Goal: Task Accomplishment & Management: Use online tool/utility

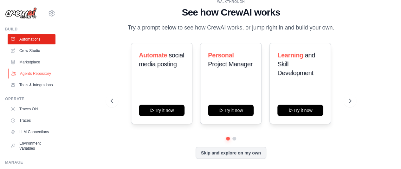
click at [33, 73] on link "Agents Repository" at bounding box center [32, 74] width 48 height 10
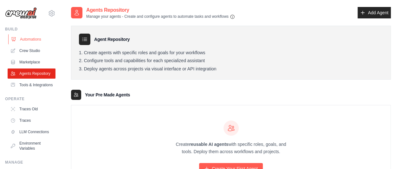
click at [30, 36] on link "Automations" at bounding box center [32, 39] width 48 height 10
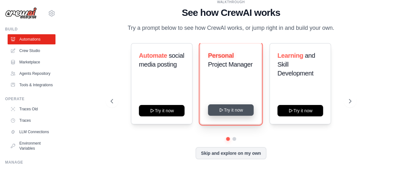
click at [234, 109] on button "Try it now" at bounding box center [231, 109] width 46 height 11
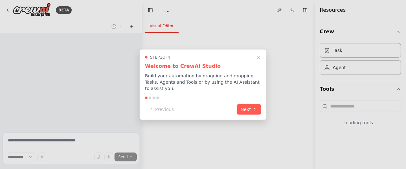
select select "****"
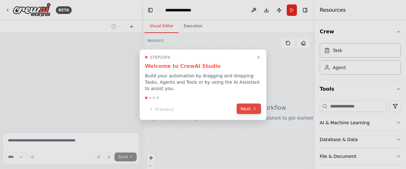
click at [251, 103] on button "Next" at bounding box center [249, 108] width 24 height 10
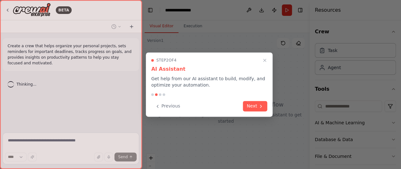
click at [251, 103] on button "Next" at bounding box center [255, 106] width 24 height 10
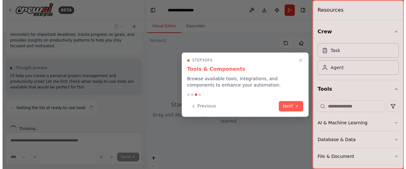
scroll to position [23, 0]
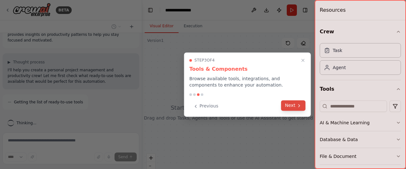
click at [292, 104] on button "Next" at bounding box center [293, 105] width 24 height 10
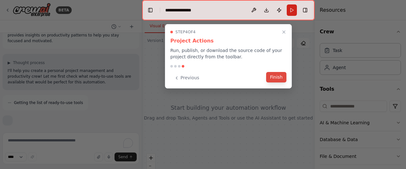
click at [285, 75] on button "Finish" at bounding box center [276, 77] width 20 height 10
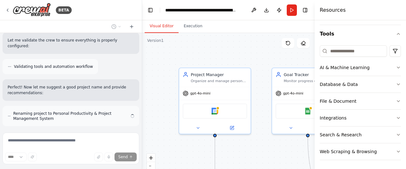
scroll to position [369, 0]
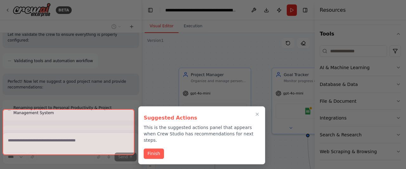
click at [83, 140] on div at bounding box center [69, 132] width 132 height 46
click at [152, 149] on button "Finish" at bounding box center [154, 153] width 20 height 10
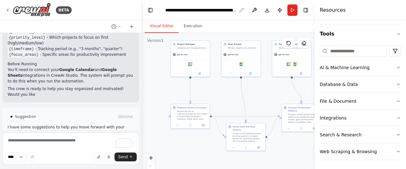
scroll to position [642, 0]
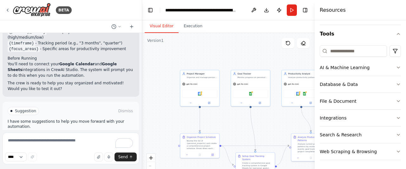
drag, startPoint x: 227, startPoint y: 50, endPoint x: 217, endPoint y: 41, distance: 13.7
click at [217, 41] on div ".deletable-edge-delete-btn { width: 20px; height: 20px; border: 0px solid #ffff…" at bounding box center [228, 112] width 173 height 159
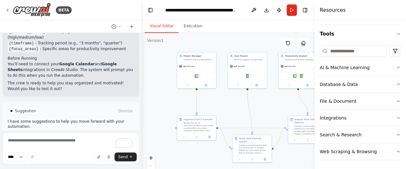
drag, startPoint x: 229, startPoint y: 59, endPoint x: 225, endPoint y: 42, distance: 18.2
click at [225, 42] on div ".deletable-edge-delete-btn { width: 20px; height: 20px; border: 0px solid #ffff…" at bounding box center [228, 112] width 173 height 159
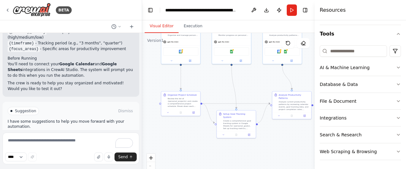
drag, startPoint x: 226, startPoint y: 116, endPoint x: 218, endPoint y: 95, distance: 22.3
click at [218, 95] on div ".deletable-edge-delete-btn { width: 20px; height: 20px; border: 0px solid #ffff…" at bounding box center [228, 112] width 173 height 159
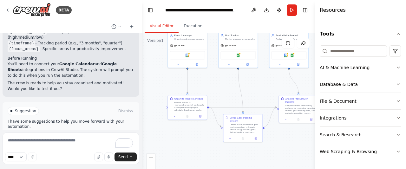
click at [72, 135] on span "Run Automation" at bounding box center [73, 137] width 31 height 5
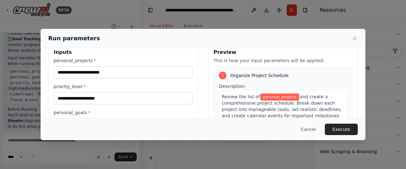
scroll to position [0, 0]
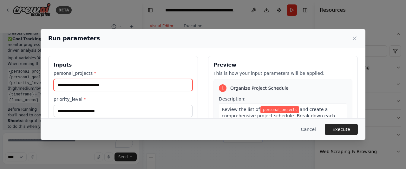
click at [119, 87] on input "personal_projects *" at bounding box center [123, 85] width 139 height 12
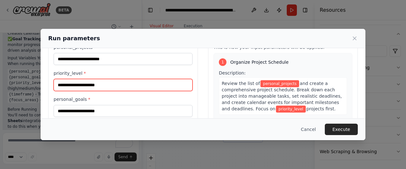
click at [119, 87] on input "priority_level *" at bounding box center [123, 85] width 139 height 12
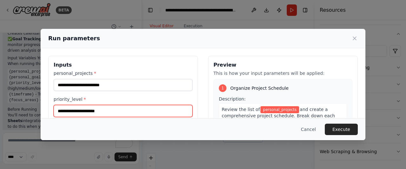
scroll to position [33, 0]
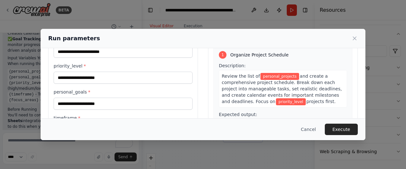
click at [158, 61] on div "personal_projects * priority_level * personal_goals * timeframe * focus_areas *" at bounding box center [123, 99] width 139 height 125
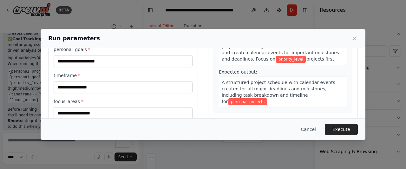
scroll to position [95, 0]
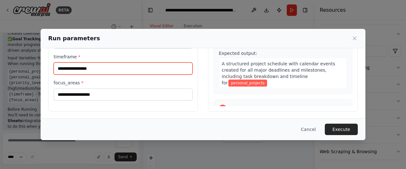
click at [149, 67] on input "timeframe *" at bounding box center [123, 69] width 139 height 12
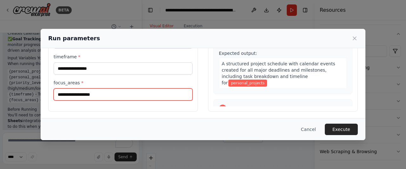
click at [145, 89] on input "focus_areas *" at bounding box center [123, 95] width 139 height 12
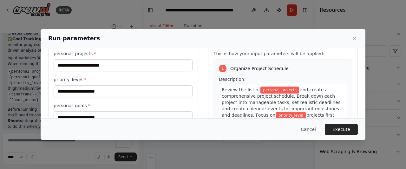
scroll to position [0, 0]
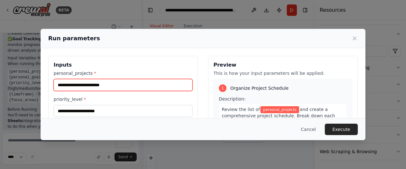
click at [112, 83] on input "personal_projects *" at bounding box center [123, 85] width 139 height 12
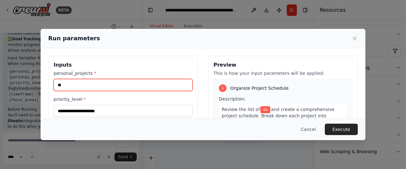
type input "*"
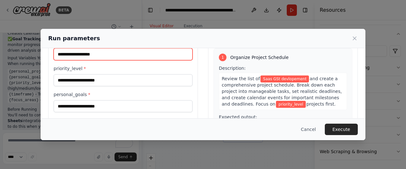
scroll to position [32, 0]
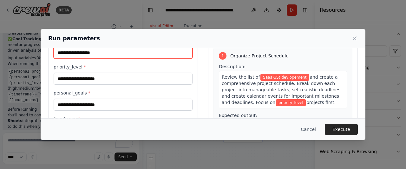
type input "**********"
drag, startPoint x: 105, startPoint y: 71, endPoint x: 106, endPoint y: 76, distance: 4.2
click at [106, 76] on div "priority_level *" at bounding box center [123, 74] width 139 height 21
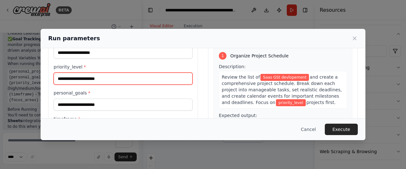
click at [106, 76] on input "priority_level *" at bounding box center [123, 79] width 139 height 12
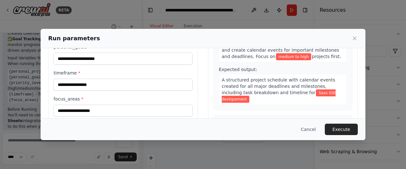
scroll to position [79, 0]
type input "**********"
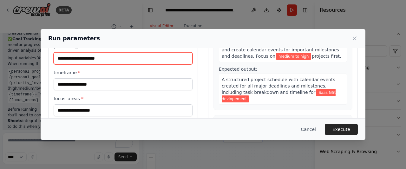
click at [95, 56] on input "personal_goals *" at bounding box center [123, 58] width 139 height 12
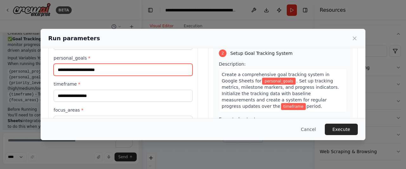
scroll to position [68, 0]
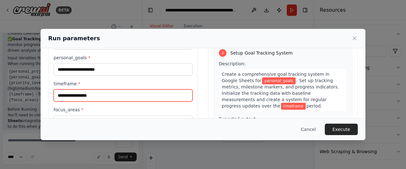
click at [127, 91] on input "timeframe *" at bounding box center [123, 95] width 139 height 12
type input "********"
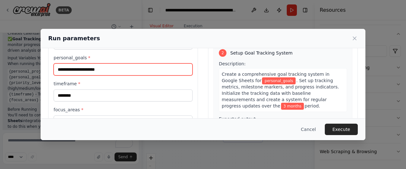
click at [121, 69] on input "personal_goals *" at bounding box center [123, 69] width 139 height 12
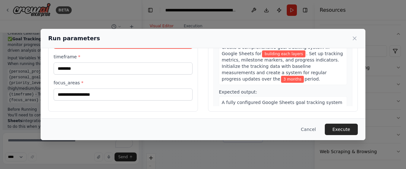
type input "**********"
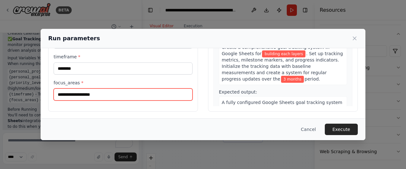
click at [109, 90] on input "focus_areas *" at bounding box center [123, 95] width 139 height 12
type input "*"
type input "**********"
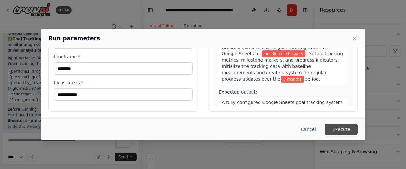
click at [346, 127] on button "Execute" at bounding box center [341, 129] width 33 height 11
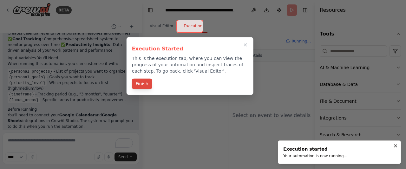
click at [145, 85] on button "Finish" at bounding box center [142, 84] width 20 height 10
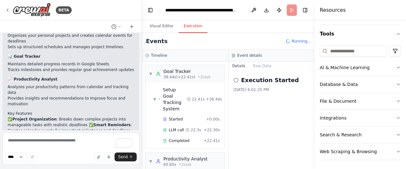
scroll to position [122, 0]
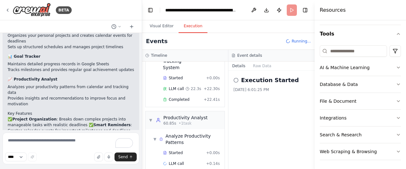
drag, startPoint x: 36, startPoint y: 8, endPoint x: 132, endPoint y: 17, distance: 96.3
click at [132, 17] on div "BETA" at bounding box center [71, 10] width 142 height 20
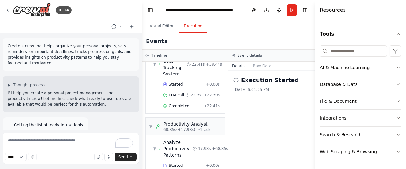
scroll to position [140, 0]
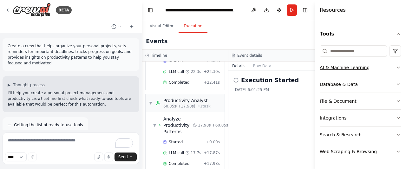
click at [371, 71] on button "AI & Machine Learning" at bounding box center [360, 67] width 81 height 17
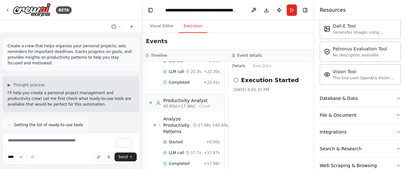
scroll to position [139, 0]
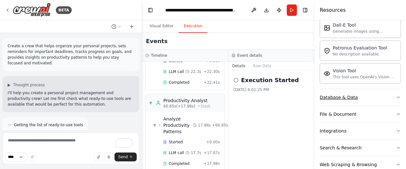
click at [335, 102] on button "Database & Data" at bounding box center [360, 97] width 81 height 17
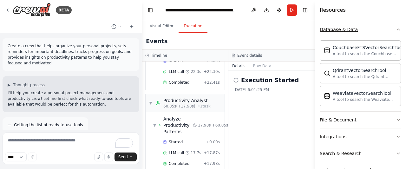
scroll to position [224, 0]
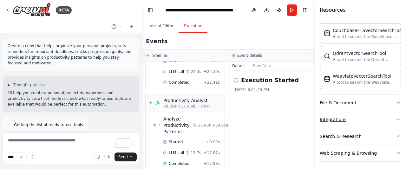
click at [351, 115] on button "Integrations" at bounding box center [360, 119] width 81 height 17
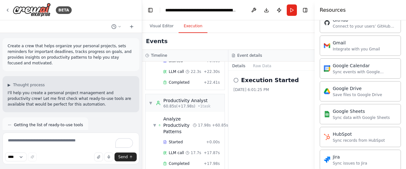
scroll to position [433, 0]
click at [348, 88] on div "Google Drive Save files to Google Drive" at bounding box center [358, 91] width 50 height 12
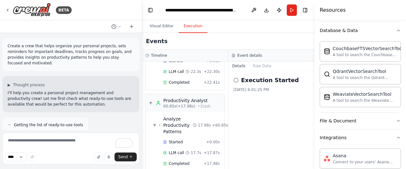
scroll to position [203, 0]
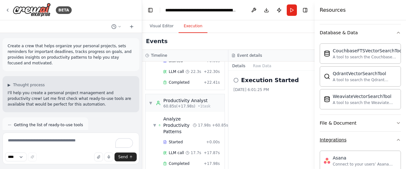
click at [384, 134] on button "Integrations" at bounding box center [360, 140] width 81 height 17
click at [385, 123] on button "File & Document" at bounding box center [360, 123] width 81 height 17
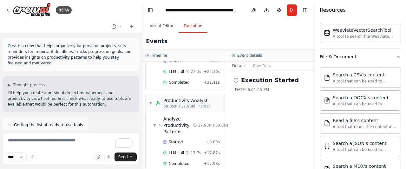
scroll to position [272, 0]
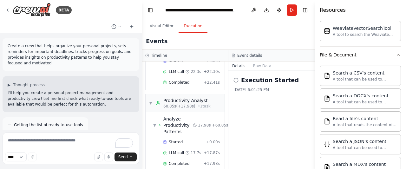
click at [375, 55] on button "File & Document" at bounding box center [360, 55] width 81 height 17
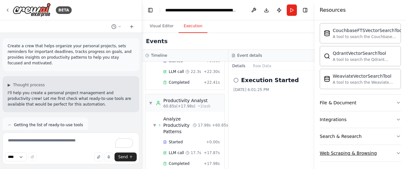
scroll to position [0, 0]
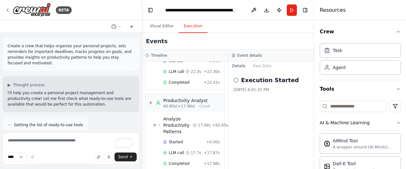
click at [260, 42] on div "Events" at bounding box center [228, 41] width 173 height 17
drag, startPoint x: 259, startPoint y: 56, endPoint x: 271, endPoint y: 140, distance: 85.3
click at [271, 140] on div "Event details Details Raw Data Execution Started 9/26/2025, 6:01:25 PM" at bounding box center [271, 109] width 86 height 119
click at [215, 52] on div "Timeline" at bounding box center [185, 56] width 86 height 12
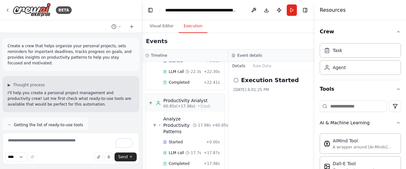
click at [209, 44] on div "Events" at bounding box center [228, 41] width 173 height 17
click at [348, 64] on div "Agent" at bounding box center [360, 67] width 81 height 15
click at [355, 66] on div "Agent" at bounding box center [360, 67] width 81 height 15
click at [351, 55] on div "Task" at bounding box center [360, 50] width 81 height 15
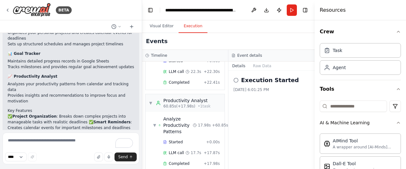
scroll to position [642, 0]
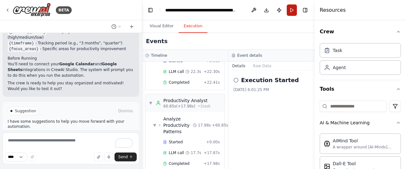
click at [294, 12] on button "Run" at bounding box center [292, 9] width 10 height 11
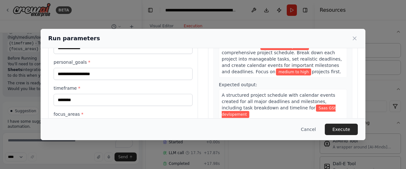
scroll to position [64, 0]
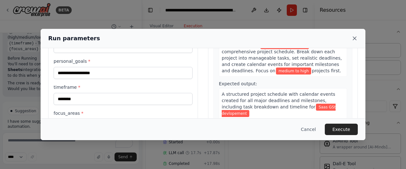
click at [355, 41] on icon at bounding box center [355, 38] width 6 height 6
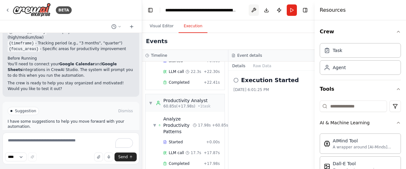
click at [252, 11] on button at bounding box center [254, 9] width 10 height 11
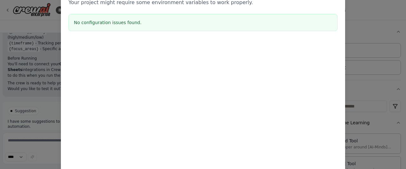
click at [360, 45] on div "Environment configuration Your project might require some environment variables…" at bounding box center [203, 84] width 406 height 169
click at [355, 25] on div "Environment configuration Your project might require some environment variables…" at bounding box center [203, 84] width 406 height 169
click at [48, 30] on div "Environment configuration Your project might require some environment variables…" at bounding box center [203, 84] width 406 height 169
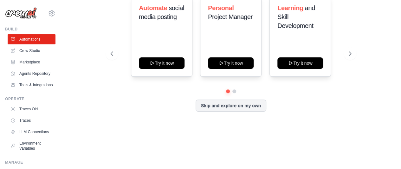
scroll to position [4, 0]
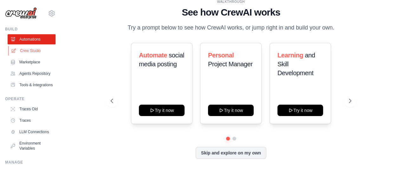
click at [37, 52] on link "Crew Studio" at bounding box center [32, 51] width 48 height 10
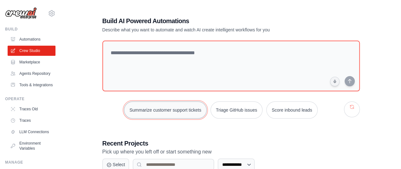
click at [198, 108] on button "Summarize customer support tickets" at bounding box center [165, 110] width 83 height 17
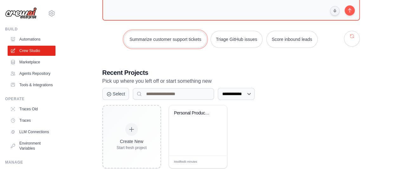
scroll to position [86, 0]
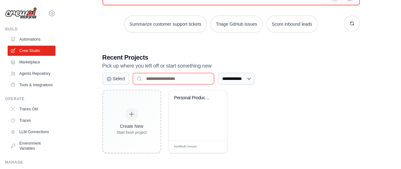
click at [152, 79] on input at bounding box center [173, 78] width 81 height 11
click at [226, 78] on select "**********" at bounding box center [236, 79] width 37 height 12
click at [119, 73] on button "Select" at bounding box center [115, 78] width 27 height 12
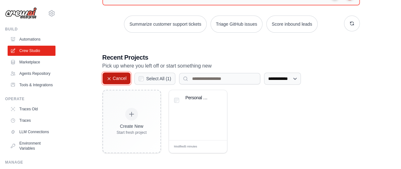
click at [119, 73] on button "Cancel" at bounding box center [116, 78] width 29 height 12
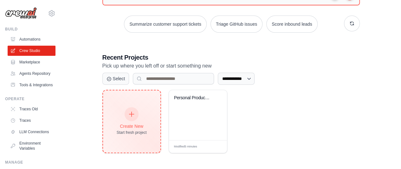
click at [154, 118] on div "Create New Start fresh project" at bounding box center [131, 121] width 57 height 62
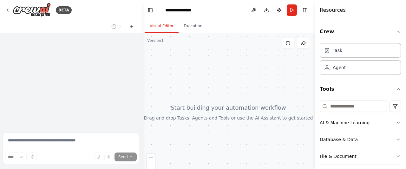
drag, startPoint x: 0, startPoint y: 0, endPoint x: 188, endPoint y: 69, distance: 200.1
click at [188, 69] on div at bounding box center [228, 112] width 173 height 159
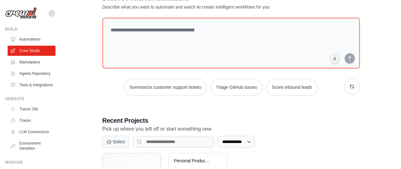
scroll to position [19, 0]
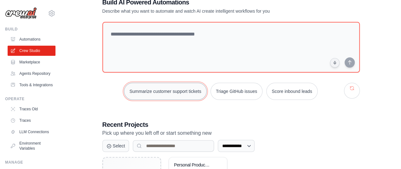
click at [171, 88] on button "Summarize customer support tickets" at bounding box center [165, 91] width 83 height 17
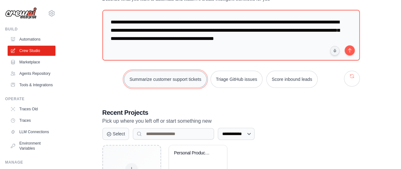
scroll to position [0, 0]
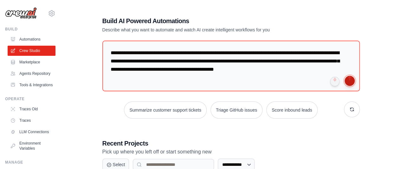
click at [352, 79] on button "submit" at bounding box center [350, 81] width 10 height 10
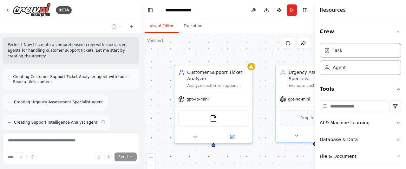
scroll to position [221, 0]
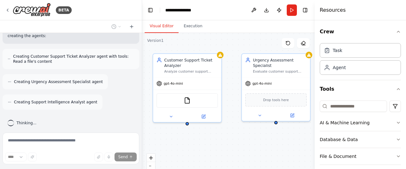
drag, startPoint x: 264, startPoint y: 67, endPoint x: 233, endPoint y: 48, distance: 36.7
click at [233, 48] on div "Customer Support Ticket Analyzer Analyze customer support tickets to extract ke…" at bounding box center [228, 112] width 173 height 159
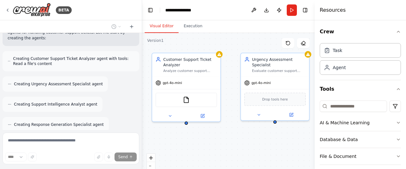
scroll to position [213, 0]
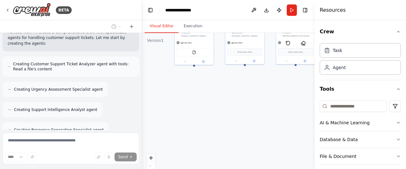
drag, startPoint x: 207, startPoint y: 122, endPoint x: 201, endPoint y: 87, distance: 34.7
click at [201, 87] on div "Customer Support Ticket Analyzer Analyze customer support tickets to extract ke…" at bounding box center [228, 112] width 173 height 159
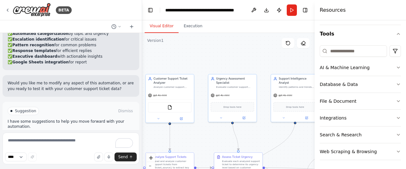
scroll to position [802, 0]
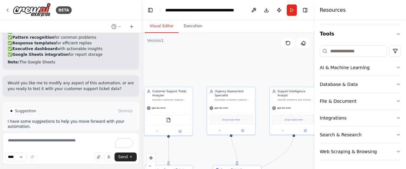
drag, startPoint x: 216, startPoint y: 59, endPoint x: 195, endPoint y: 141, distance: 85.1
click at [195, 141] on div ".deletable-edge-delete-btn { width: 20px; height: 20px; border: 0px solid #ffff…" at bounding box center [228, 112] width 173 height 159
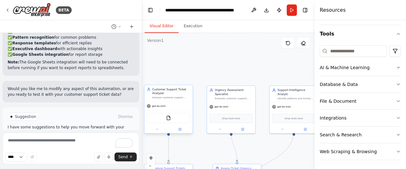
scroll to position [808, 0]
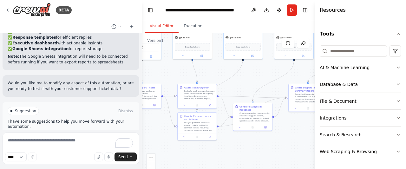
drag, startPoint x: 222, startPoint y: 64, endPoint x: 183, endPoint y: 5, distance: 71.3
click at [183, 5] on main "**********" at bounding box center [228, 84] width 173 height 169
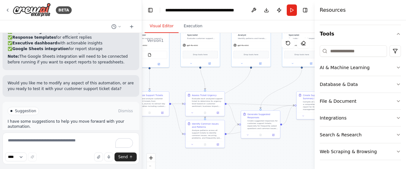
drag, startPoint x: 255, startPoint y: 72, endPoint x: 261, endPoint y: 82, distance: 11.0
click at [261, 82] on div ".deletable-edge-delete-btn { width: 20px; height: 20px; border: 0px solid #ffff…" at bounding box center [228, 112] width 173 height 159
click at [100, 133] on button "Run Automation" at bounding box center [71, 138] width 127 height 10
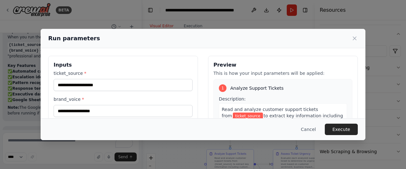
drag, startPoint x: 180, startPoint y: 75, endPoint x: 270, endPoint y: 131, distance: 106.4
click at [270, 131] on body "BETA Create a crew that automatically reads through customer support tickets, c…" at bounding box center [203, 84] width 406 height 169
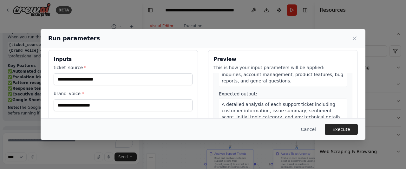
scroll to position [3, 0]
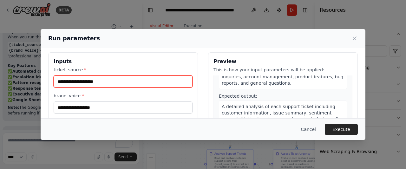
click at [114, 78] on input "ticket_source *" at bounding box center [123, 82] width 139 height 12
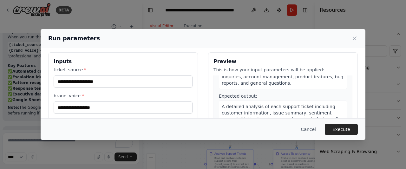
click at [114, 67] on label "ticket_source *" at bounding box center [123, 70] width 139 height 6
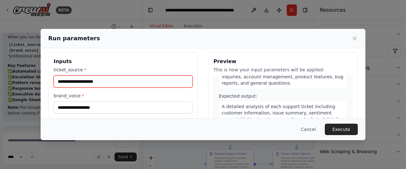
click at [114, 76] on input "ticket_source *" at bounding box center [123, 82] width 139 height 12
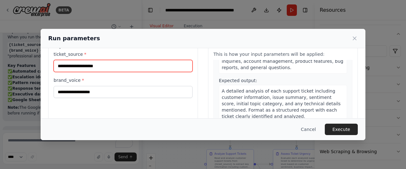
scroll to position [95, 0]
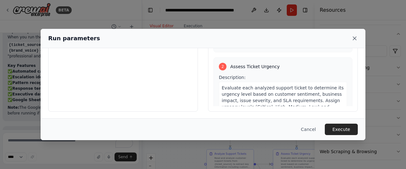
click at [353, 40] on icon at bounding box center [355, 38] width 6 height 6
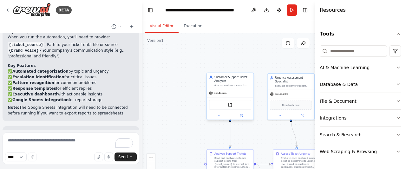
click at [232, 96] on div "gpt-4o-mini" at bounding box center [230, 93] width 47 height 8
click at [242, 115] on icon at bounding box center [242, 116] width 2 height 2
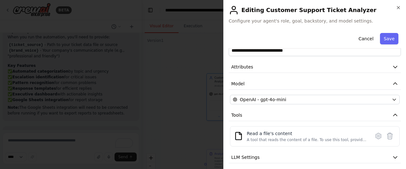
scroll to position [44, 0]
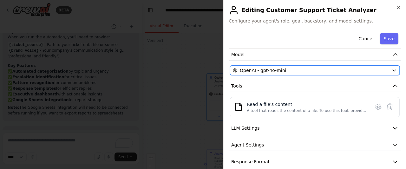
click at [283, 67] on div "OpenAI - gpt-4o-mini" at bounding box center [311, 70] width 156 height 6
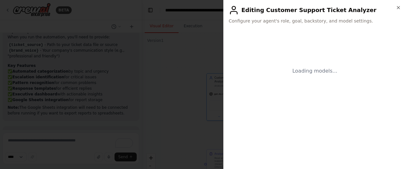
scroll to position [0, 0]
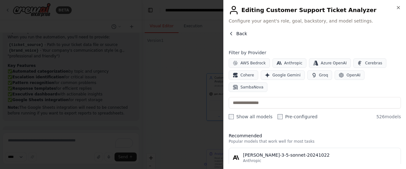
click at [235, 33] on button "Back" at bounding box center [238, 33] width 18 height 6
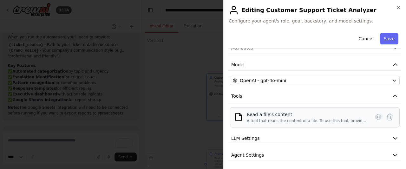
scroll to position [52, 0]
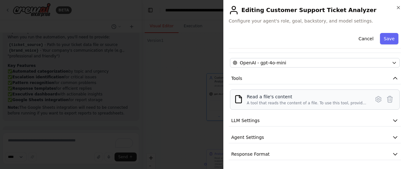
click at [274, 96] on div "Read a file's content" at bounding box center [307, 97] width 120 height 6
click at [330, 96] on div "Read a file's content" at bounding box center [307, 97] width 120 height 6
click at [277, 122] on button "LLM Settings" at bounding box center [315, 121] width 172 height 12
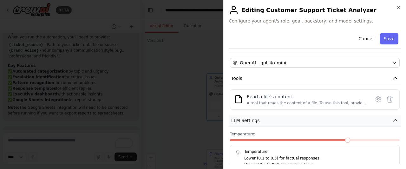
click at [277, 122] on button "LLM Settings" at bounding box center [315, 121] width 172 height 12
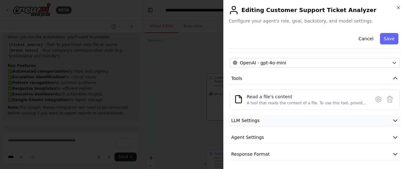
click at [277, 122] on button "LLM Settings" at bounding box center [315, 121] width 172 height 12
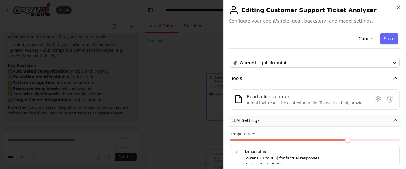
scroll to position [97, 0]
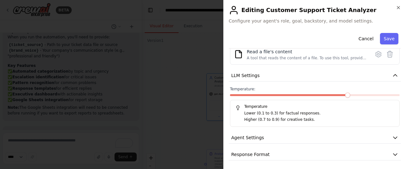
click at [275, 83] on div "**********" at bounding box center [315, 46] width 172 height 227
click at [277, 142] on div "**********" at bounding box center [315, 46] width 172 height 227
click at [275, 139] on button "Agent Settings" at bounding box center [315, 138] width 172 height 12
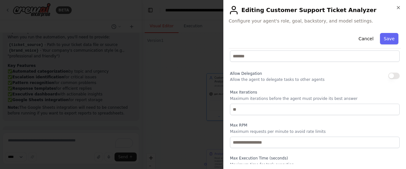
scroll to position [267, 0]
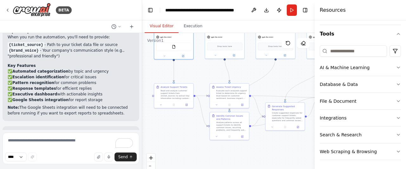
drag, startPoint x: 261, startPoint y: 127, endPoint x: 204, endPoint y: 71, distance: 79.7
click at [204, 71] on div ".deletable-edge-delete-btn { width: 20px; height: 20px; border: 0px solid #ffff…" at bounding box center [228, 112] width 173 height 159
click at [175, 94] on div "Read and analyze customer support tickets from {ticket_source} to extract key i…" at bounding box center [176, 94] width 31 height 10
click at [189, 106] on button at bounding box center [186, 104] width 11 height 4
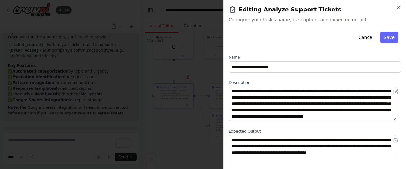
scroll to position [0, 0]
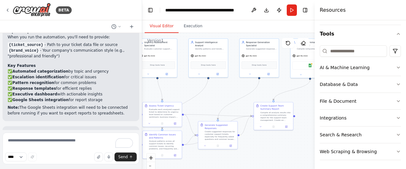
drag, startPoint x: 204, startPoint y: 65, endPoint x: 136, endPoint y: 83, distance: 69.8
click at [136, 83] on div "BETA Create a crew that automatically reads through customer support tickets, c…" at bounding box center [203, 84] width 406 height 169
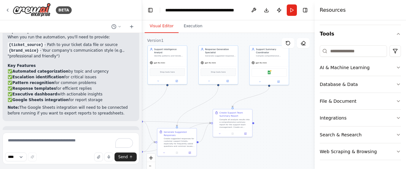
drag, startPoint x: 230, startPoint y: 91, endPoint x: 180, endPoint y: 101, distance: 51.7
click at [180, 101] on div ".deletable-edge-delete-btn { width: 20px; height: 20px; border: 0px solid #ffff…" at bounding box center [228, 112] width 173 height 159
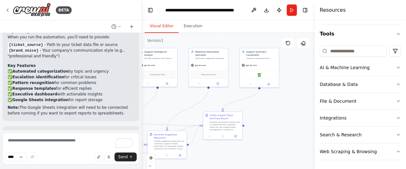
click at [328, 13] on h4 "Resources" at bounding box center [333, 10] width 26 height 8
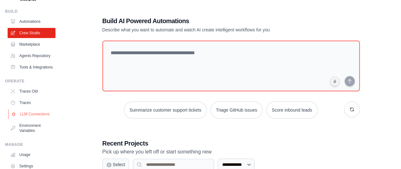
scroll to position [69, 0]
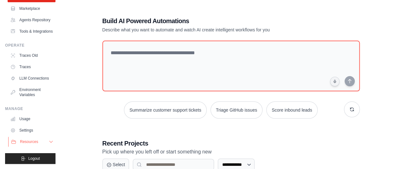
click at [32, 141] on span "Resources" at bounding box center [29, 141] width 18 height 5
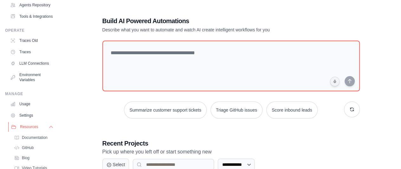
scroll to position [114, 0]
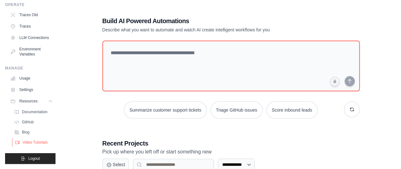
click at [32, 140] on span "Video Tutorials" at bounding box center [35, 142] width 25 height 5
click at [39, 109] on span "Documentation" at bounding box center [36, 111] width 26 height 5
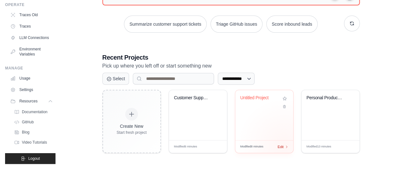
click at [285, 145] on div "Edit" at bounding box center [283, 146] width 11 height 5
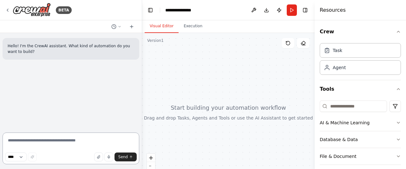
click at [70, 140] on textarea at bounding box center [71, 149] width 137 height 32
click at [26, 157] on select "****" at bounding box center [16, 157] width 22 height 9
drag, startPoint x: 26, startPoint y: 157, endPoint x: 29, endPoint y: 157, distance: 3.5
click at [26, 157] on select "****" at bounding box center [16, 157] width 22 height 9
click at [58, 144] on textarea "To enrich screen reader interactions, please activate Accessibility in Grammarl…" at bounding box center [71, 149] width 137 height 32
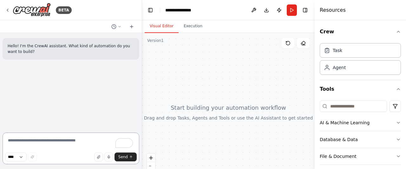
click at [64, 142] on textarea "To enrich screen reader interactions, please activate Accessibility in Grammarl…" at bounding box center [71, 149] width 137 height 32
type textarea "**********"
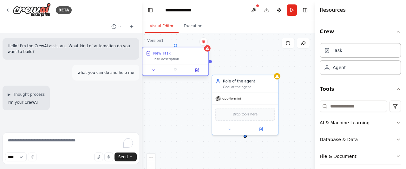
drag, startPoint x: 230, startPoint y: 74, endPoint x: 180, endPoint y: 63, distance: 50.7
click at [180, 63] on div "New Task Task description" at bounding box center [175, 55] width 66 height 17
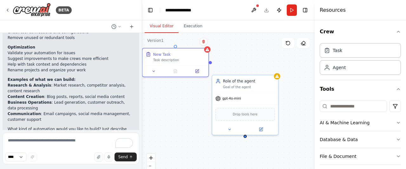
scroll to position [183, 0]
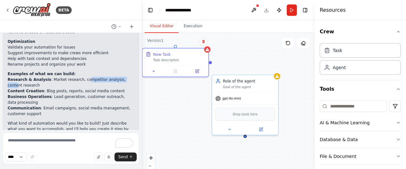
drag, startPoint x: 78, startPoint y: 66, endPoint x: 119, endPoint y: 65, distance: 40.9
click at [119, 77] on li "Research & Analysis : Market research, competitor analysis, content research" at bounding box center [71, 82] width 127 height 11
click at [46, 137] on textarea "To enrich screen reader interactions, please activate Accessibility in Grammarl…" at bounding box center [71, 149] width 137 height 32
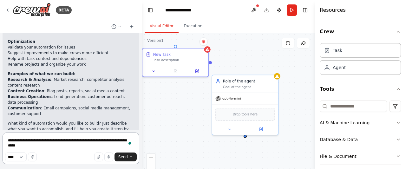
type textarea "**********"
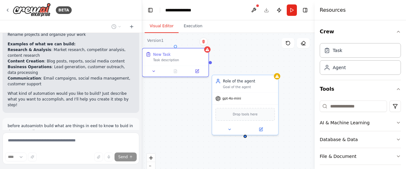
scroll to position [231, 0]
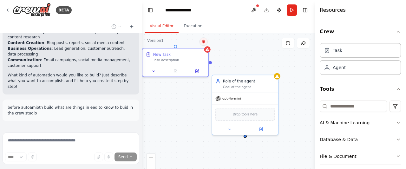
click at [203, 41] on icon at bounding box center [203, 41] width 3 height 3
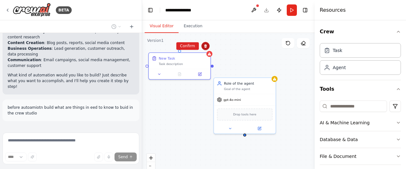
click at [206, 46] on icon at bounding box center [205, 45] width 3 height 3
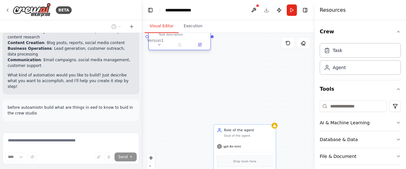
drag, startPoint x: 199, startPoint y: 64, endPoint x: 200, endPoint y: 33, distance: 31.7
click at [200, 33] on div "Task description" at bounding box center [183, 34] width 49 height 4
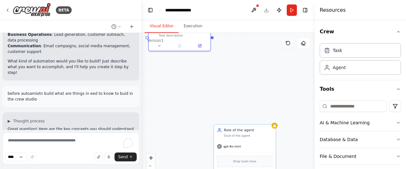
click at [290, 43] on icon at bounding box center [288, 43] width 4 height 4
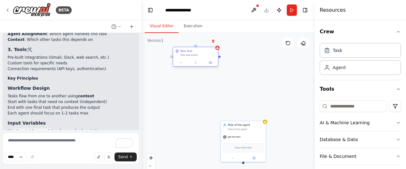
drag, startPoint x: 190, startPoint y: 57, endPoint x: 176, endPoint y: 51, distance: 14.8
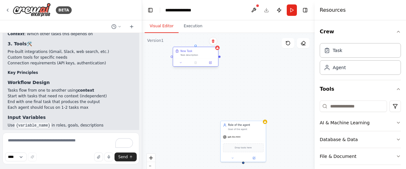
click at [176, 51] on icon at bounding box center [177, 51] width 2 height 3
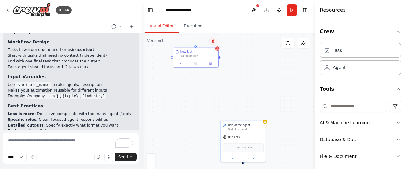
click at [215, 42] on icon at bounding box center [213, 41] width 4 height 4
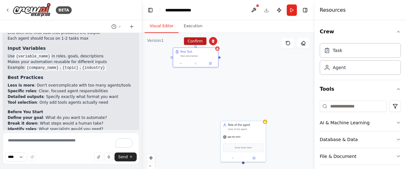
click at [194, 40] on button "Confirm" at bounding box center [195, 41] width 23 height 8
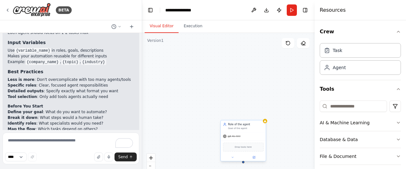
scroll to position [510, 0]
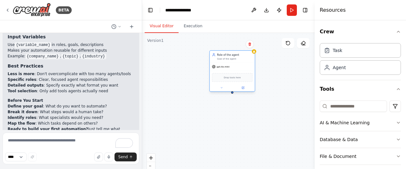
drag, startPoint x: 259, startPoint y: 136, endPoint x: 241, endPoint y: 51, distance: 86.7
click at [241, 51] on div "Role of the agent Goal of the agent gpt-4o-mini Drop tools here" at bounding box center [232, 71] width 46 height 42
click at [43, 139] on textarea "To enrich screen reader interactions, please activate Accessibility in Grammarl…" at bounding box center [71, 149] width 137 height 32
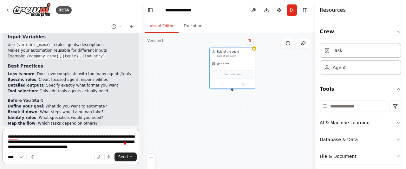
type textarea "**********"
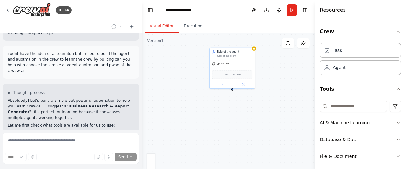
scroll to position [638, 0]
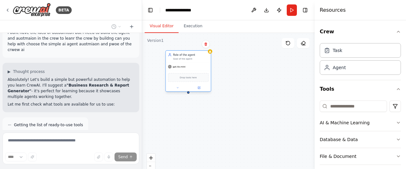
drag, startPoint x: 226, startPoint y: 72, endPoint x: 175, endPoint y: 78, distance: 51.2
click at [175, 78] on div "Drop tools here" at bounding box center [188, 77] width 41 height 9
click at [246, 61] on div "Role of the agent Goal of the agent gpt-4o-mini Drop tools here" at bounding box center [228, 112] width 173 height 159
click at [188, 67] on div "gpt-4o-mini" at bounding box center [188, 67] width 45 height 8
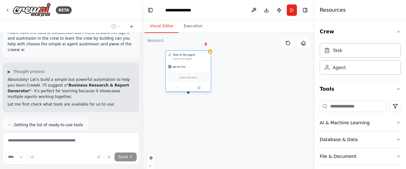
click at [186, 60] on div "Goal of the agent" at bounding box center [191, 58] width 36 height 3
click at [187, 77] on span "Drop tools here" at bounding box center [188, 78] width 17 height 4
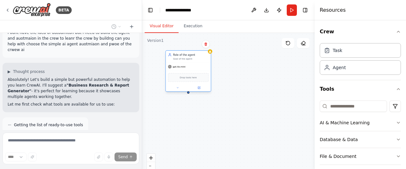
click at [187, 77] on span "Drop tools here" at bounding box center [188, 78] width 17 height 4
click at [183, 86] on button at bounding box center [177, 88] width 21 height 4
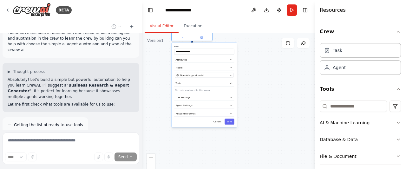
drag, startPoint x: 255, startPoint y: 84, endPoint x: 258, endPoint y: 30, distance: 54.7
click at [258, 30] on div "**********" at bounding box center [228, 94] width 173 height 149
click at [198, 52] on input "**********" at bounding box center [204, 52] width 60 height 6
click at [202, 61] on button "Attributes" at bounding box center [204, 60] width 60 height 6
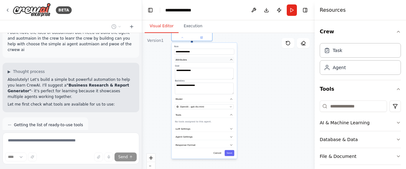
click at [202, 61] on button "Attributes" at bounding box center [204, 60] width 60 height 6
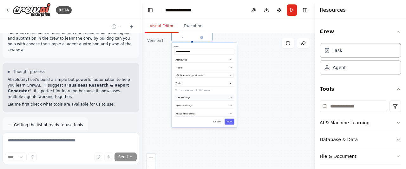
click at [199, 97] on button "LLM Settings" at bounding box center [204, 98] width 60 height 6
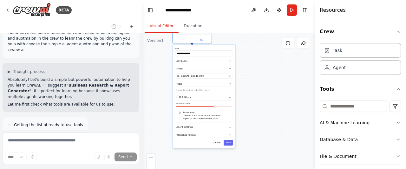
click at [211, 130] on div "**********" at bounding box center [204, 96] width 63 height 103
click at [218, 127] on button "Agent Settings" at bounding box center [204, 127] width 58 height 6
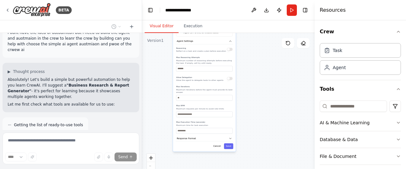
drag, startPoint x: 255, startPoint y: 135, endPoint x: 255, endPoint y: 28, distance: 106.9
click at [255, 28] on div "**********" at bounding box center [228, 94] width 173 height 149
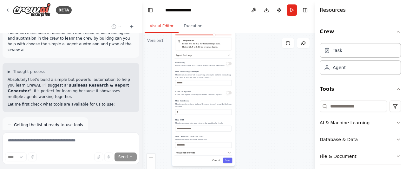
drag, startPoint x: 248, startPoint y: 64, endPoint x: 248, endPoint y: 99, distance: 35.2
click at [248, 99] on div "**********" at bounding box center [228, 112] width 173 height 159
drag, startPoint x: 263, startPoint y: 70, endPoint x: 263, endPoint y: 63, distance: 7.3
click at [263, 63] on div "**********" at bounding box center [228, 112] width 173 height 159
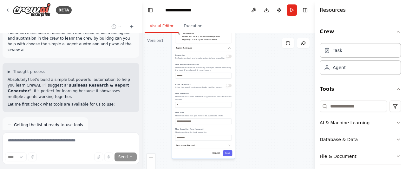
drag, startPoint x: 259, startPoint y: 92, endPoint x: 248, endPoint y: 69, distance: 25.0
click at [248, 69] on div "**********" at bounding box center [228, 112] width 173 height 159
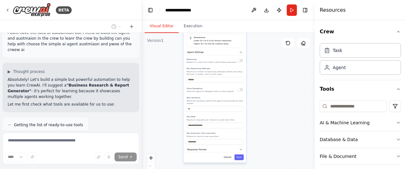
drag, startPoint x: 242, startPoint y: 86, endPoint x: 265, endPoint y: 113, distance: 36.0
click at [265, 113] on div "**********" at bounding box center [228, 112] width 173 height 159
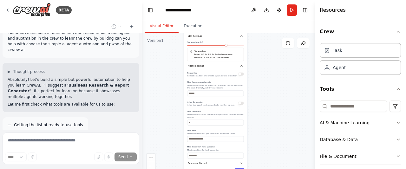
drag, startPoint x: 220, startPoint y: 102, endPoint x: 220, endPoint y: 119, distance: 17.1
click at [220, 119] on div "Max Iterations Maximum iterations before the agent must provide its best answer" at bounding box center [215, 117] width 56 height 15
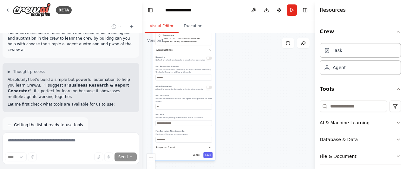
drag, startPoint x: 277, startPoint y: 88, endPoint x: 246, endPoint y: 72, distance: 35.6
click at [246, 72] on div "**********" at bounding box center [228, 112] width 173 height 159
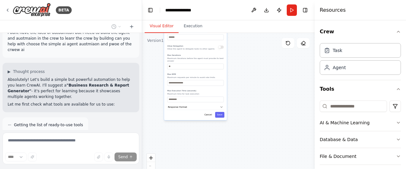
drag, startPoint x: 239, startPoint y: 71, endPoint x: 250, endPoint y: 30, distance: 43.5
click at [250, 30] on div "**********" at bounding box center [228, 94] width 173 height 149
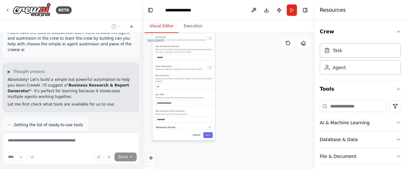
drag, startPoint x: 245, startPoint y: 85, endPoint x: 228, endPoint y: 119, distance: 37.0
click at [228, 119] on div "**********" at bounding box center [228, 112] width 173 height 159
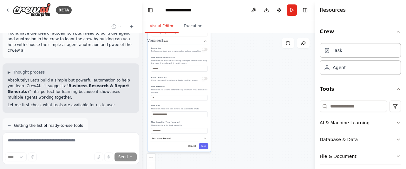
scroll to position [685, 0]
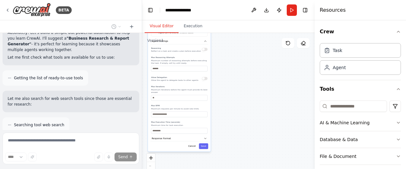
click at [78, 117] on div "Searching tool web search" at bounding box center [71, 124] width 137 height 15
click at [46, 122] on span "Searching tool web search" at bounding box center [39, 124] width 50 height 5
click at [32, 143] on span "Thinking..." at bounding box center [27, 145] width 20 height 5
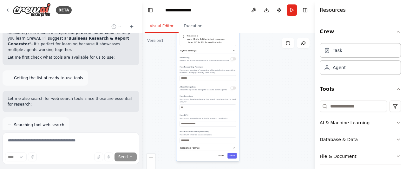
drag, startPoint x: 189, startPoint y: 80, endPoint x: 228, endPoint y: 93, distance: 41.0
click at [228, 93] on div "Reasoning Reflect on a task and create a plan before execution Max Reasoning At…" at bounding box center [208, 100] width 56 height 88
drag, startPoint x: 209, startPoint y: 77, endPoint x: 183, endPoint y: 129, distance: 57.6
click at [183, 129] on div "Reasoning Reflect on a task and create a plan before execution Max Reasoning At…" at bounding box center [208, 100] width 56 height 88
click at [249, 85] on div "**********" at bounding box center [228, 112] width 173 height 159
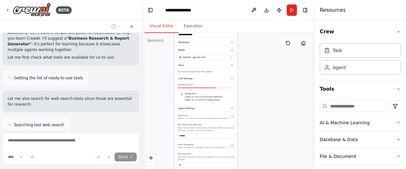
drag, startPoint x: 249, startPoint y: 85, endPoint x: 248, endPoint y: 143, distance: 57.8
click at [248, 143] on div "**********" at bounding box center [228, 112] width 173 height 159
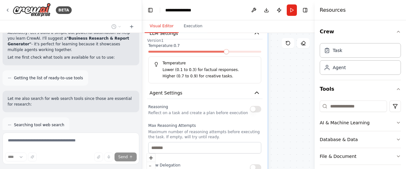
drag, startPoint x: 200, startPoint y: 78, endPoint x: 251, endPoint y: 104, distance: 57.1
click at [251, 104] on div "**********" at bounding box center [205, 121] width 126 height 386
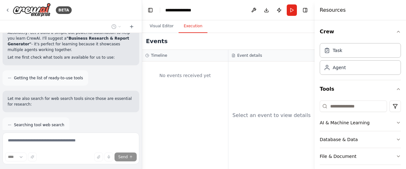
click at [191, 27] on button "Execution" at bounding box center [193, 26] width 29 height 13
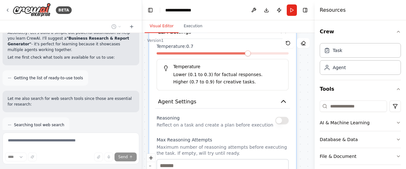
click at [163, 25] on button "Visual Editor" at bounding box center [162, 26] width 34 height 13
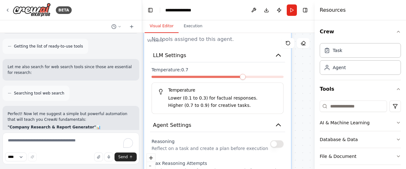
drag, startPoint x: 304, startPoint y: 79, endPoint x: 299, endPoint y: 100, distance: 21.6
click at [299, 100] on div "**********" at bounding box center [228, 112] width 173 height 159
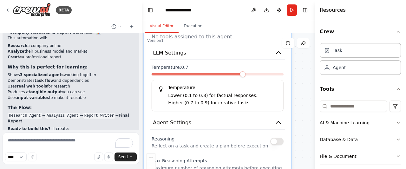
scroll to position [840, 0]
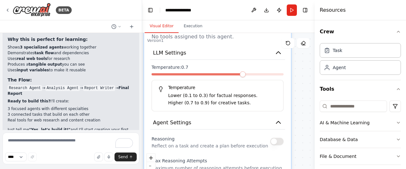
click at [303, 58] on div "**********" at bounding box center [228, 112] width 173 height 159
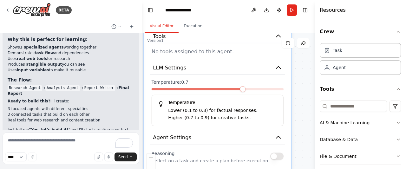
drag, startPoint x: 252, startPoint y: 59, endPoint x: 244, endPoint y: 131, distance: 71.8
click at [244, 131] on div "**********" at bounding box center [217, 170] width 147 height 451
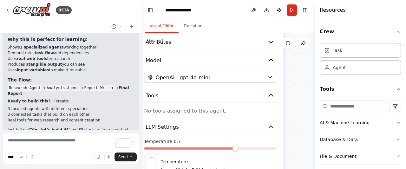
drag, startPoint x: 245, startPoint y: 97, endPoint x: 253, endPoint y: 184, distance: 87.3
click at [253, 169] on html "BETA Hello! I'm the CrewAI assistant. What kind of automation do you want to bu…" at bounding box center [203, 84] width 406 height 169
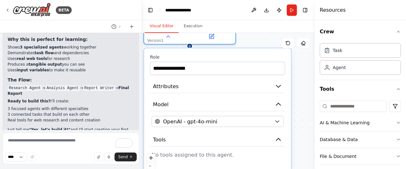
drag, startPoint x: 243, startPoint y: 104, endPoint x: 234, endPoint y: 184, distance: 80.4
click at [234, 169] on html "BETA Hello! I'm the CrewAI assistant. What kind of automation do you want to bu…" at bounding box center [203, 84] width 406 height 169
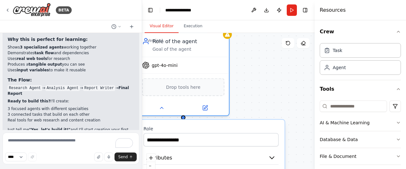
drag, startPoint x: 250, startPoint y: 76, endPoint x: 265, endPoint y: 136, distance: 61.6
click at [265, 136] on div "**********" at bounding box center [228, 112] width 173 height 159
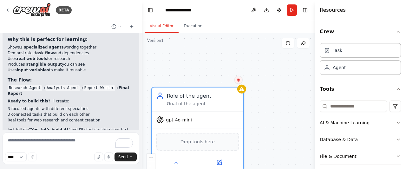
click at [239, 82] on button at bounding box center [239, 80] width 8 height 8
click at [219, 78] on button "Confirm" at bounding box center [220, 80] width 23 height 8
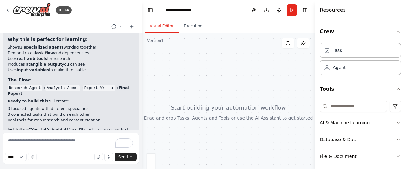
scroll to position [842, 0]
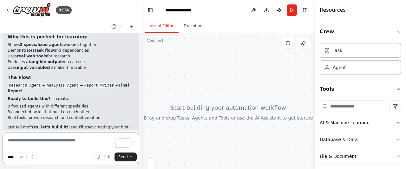
click at [62, 142] on textarea "To enrich screen reader interactions, please activate Accessibility in Grammarl…" at bounding box center [71, 149] width 137 height 32
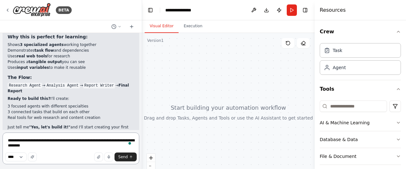
type textarea "**********"
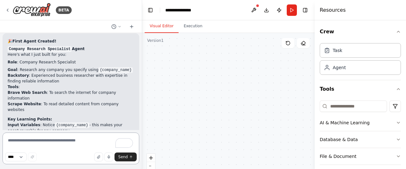
scroll to position [1114, 0]
click at [52, 146] on textarea "To enrich screen reader interactions, please activate Accessibility in Grammarl…" at bounding box center [71, 149] width 137 height 32
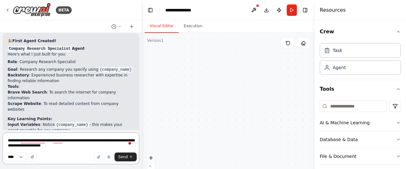
type textarea "**********"
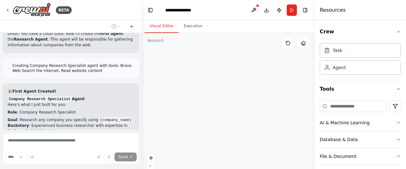
scroll to position [1066, 0]
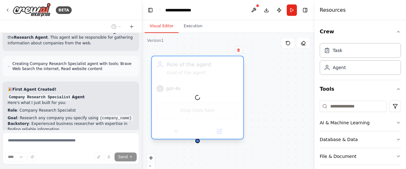
drag, startPoint x: 256, startPoint y: 73, endPoint x: 184, endPoint y: 72, distance: 72.4
click at [184, 72] on div at bounding box center [197, 97] width 91 height 83
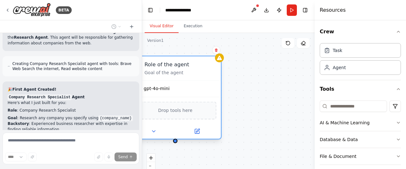
drag, startPoint x: 259, startPoint y: 78, endPoint x: 162, endPoint y: 77, distance: 96.5
click at [162, 77] on div "Role of the agent Goal of the agent" at bounding box center [175, 68] width 91 height 24
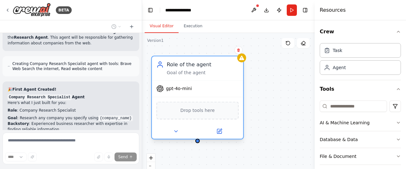
drag, startPoint x: 182, startPoint y: 79, endPoint x: 207, endPoint y: 80, distance: 25.1
click at [207, 80] on div "Role of the agent Goal of the agent" at bounding box center [197, 68] width 91 height 24
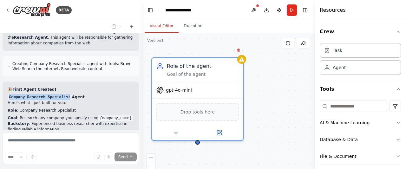
drag, startPoint x: 65, startPoint y: 64, endPoint x: 10, endPoint y: 60, distance: 54.7
click at [10, 95] on code "Company Research Specialist" at bounding box center [40, 98] width 64 height 6
copy code "ompany Research Specialist"
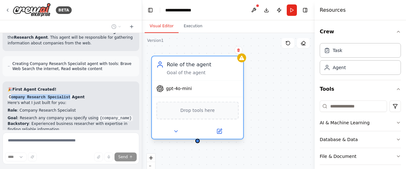
click at [195, 68] on div "Role of the agent" at bounding box center [203, 64] width 72 height 7
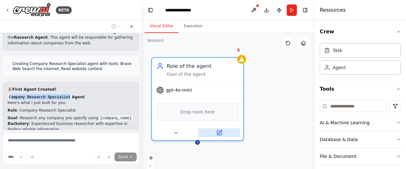
click at [211, 131] on button at bounding box center [219, 133] width 42 height 9
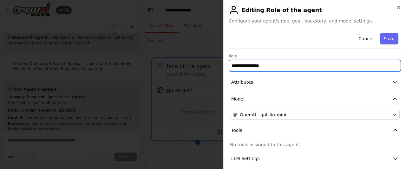
drag, startPoint x: 270, startPoint y: 67, endPoint x: 209, endPoint y: 68, distance: 60.9
click at [209, 68] on body "BETA Hello! I'm the CrewAI assistant. What kind of automation do you want to bu…" at bounding box center [203, 84] width 406 height 169
paste input "*********"
type input "**********"
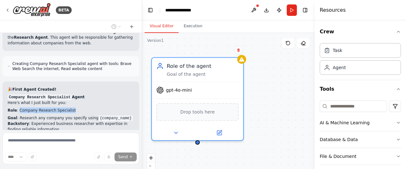
drag, startPoint x: 17, startPoint y: 75, endPoint x: 75, endPoint y: 77, distance: 58.1
click at [75, 108] on p "Role : Company Research Specialist" at bounding box center [71, 111] width 127 height 6
copy p "Company Research Specialist"
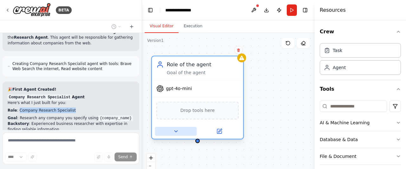
click at [169, 132] on button at bounding box center [176, 131] width 42 height 9
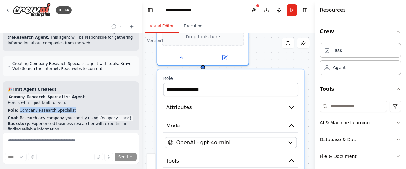
drag, startPoint x: 305, startPoint y: 85, endPoint x: 310, endPoint y: 10, distance: 75.4
click at [310, 10] on main "**********" at bounding box center [228, 84] width 173 height 169
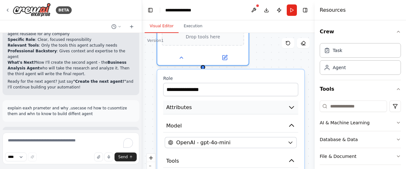
click at [220, 108] on button "Attributes" at bounding box center [230, 108] width 135 height 14
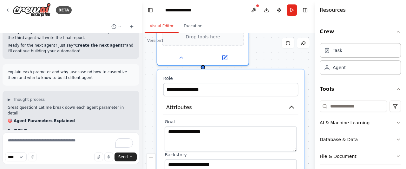
click at [102, 105] on div "Great question! Let me break down each agent parameter in detail: 🎯 Agent Param…" at bounding box center [71, 141] width 127 height 73
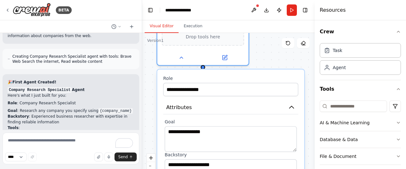
scroll to position [1087, 0]
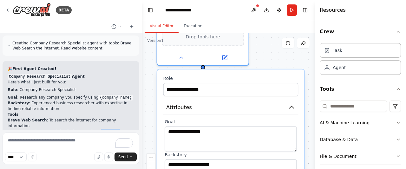
drag, startPoint x: 89, startPoint y: 90, endPoint x: 129, endPoint y: 89, distance: 40.3
click at [129, 129] on li "Scrape Website : To read detailed content from company websites" at bounding box center [71, 134] width 127 height 11
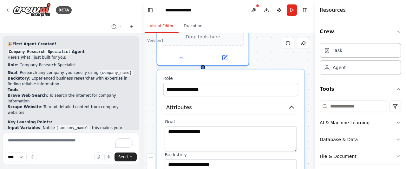
scroll to position [1086, 0]
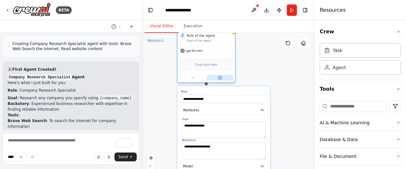
click at [225, 79] on button at bounding box center [220, 78] width 27 height 6
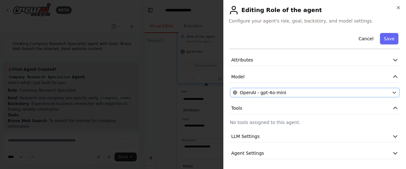
scroll to position [23, 0]
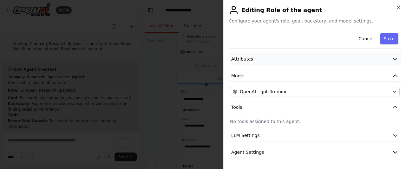
click at [277, 60] on button "Attributes" at bounding box center [315, 59] width 172 height 12
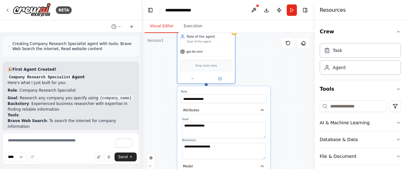
scroll to position [1069, 0]
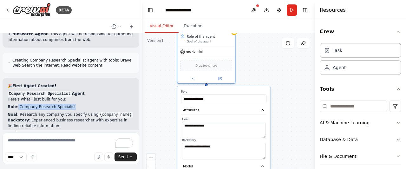
drag, startPoint x: 69, startPoint y: 69, endPoint x: 17, endPoint y: 70, distance: 52.4
click at [17, 83] on div "🎉 First Agent Created! Company Research Specialist Agent Here's what I just bui…" at bounding box center [71, 157] width 127 height 149
copy p "Company Research Specialist"
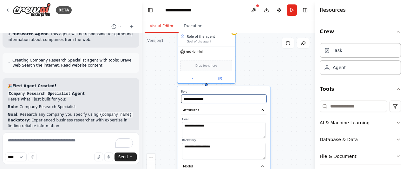
drag, startPoint x: 221, startPoint y: 96, endPoint x: 167, endPoint y: 104, distance: 54.7
click at [167, 104] on div "**********" at bounding box center [228, 112] width 173 height 159
paste input "**********"
click at [185, 99] on input "**********" at bounding box center [223, 99] width 85 height 9
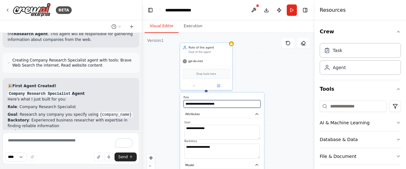
type input "**********"
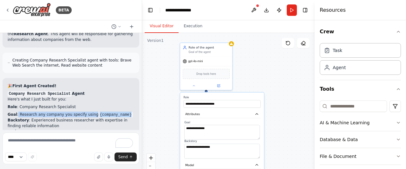
drag, startPoint x: 17, startPoint y: 78, endPoint x: 121, endPoint y: 80, distance: 104.1
click at [121, 112] on li "Goal : Research any company you specify using {company_name}" at bounding box center [71, 115] width 127 height 6
copy li "Research any company you specify using {company_name}"
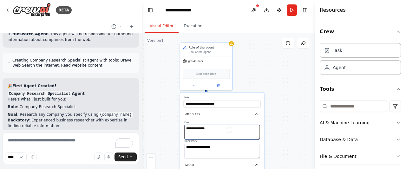
click at [194, 130] on textarea "**********" at bounding box center [222, 132] width 76 height 15
paste textarea "**********"
type textarea "**********"
click at [97, 135] on li "Brave Web Search : To search the internet for company information" at bounding box center [71, 140] width 127 height 11
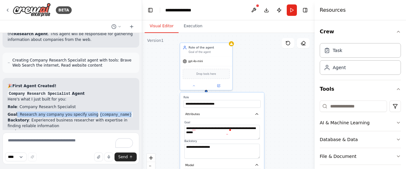
drag, startPoint x: 122, startPoint y: 80, endPoint x: 16, endPoint y: 76, distance: 107.0
click at [16, 83] on div "🎉 First Agent Created! Company Research Specialist Agent Here's what I just bui…" at bounding box center [71, 157] width 127 height 149
copy li ": Research any company you specify using {company_name}"
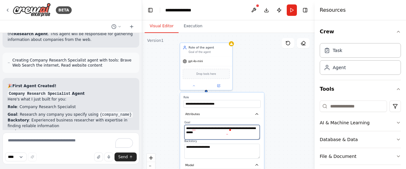
drag, startPoint x: 235, startPoint y: 133, endPoint x: 173, endPoint y: 124, distance: 62.8
click at [173, 124] on div "**********" at bounding box center [228, 112] width 173 height 159
paste textarea "**********"
click at [188, 129] on textarea "**********" at bounding box center [222, 132] width 76 height 15
click at [211, 135] on textarea "**********" at bounding box center [222, 132] width 76 height 15
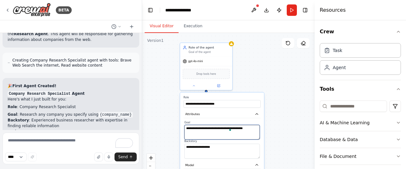
click at [248, 133] on textarea "**********" at bounding box center [222, 132] width 76 height 15
click at [242, 138] on textarea "**********" at bounding box center [222, 132] width 76 height 15
type textarea "**********"
click at [243, 147] on textarea "**********" at bounding box center [222, 151] width 76 height 15
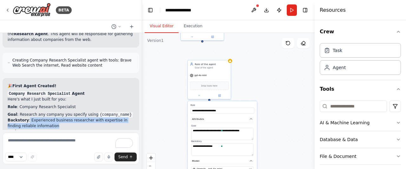
drag, startPoint x: 45, startPoint y: 94, endPoint x: 26, endPoint y: 85, distance: 20.8
click at [26, 117] on li "Backstory : Experienced business researcher with expertise in finding reliable …" at bounding box center [71, 122] width 127 height 11
copy li "Experienced business researcher with expertise in finding reliable information"
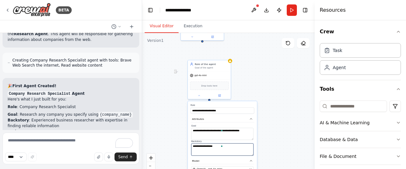
drag, startPoint x: 220, startPoint y: 145, endPoint x: 190, endPoint y: 144, distance: 29.2
click at [190, 144] on div "**********" at bounding box center [222, 162] width 69 height 123
paste textarea "**********"
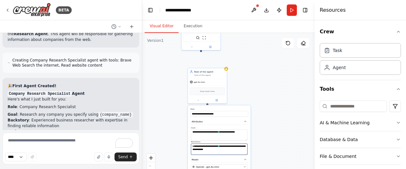
type textarea "**********"
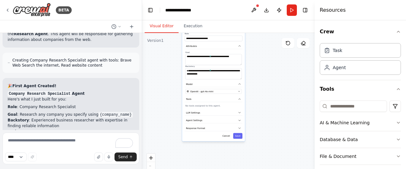
drag, startPoint x: 176, startPoint y: 135, endPoint x: 170, endPoint y: 52, distance: 82.7
click at [170, 52] on div "**********" at bounding box center [228, 112] width 173 height 159
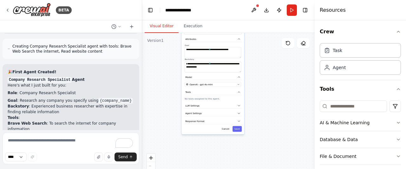
scroll to position [1084, 0]
click at [205, 91] on button "Tools" at bounding box center [213, 92] width 58 height 6
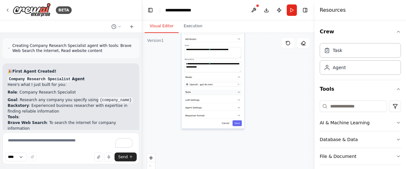
click at [205, 91] on button "Tools" at bounding box center [213, 92] width 58 height 6
click at [209, 99] on p "No tools assigned to this agent." at bounding box center [213, 98] width 56 height 3
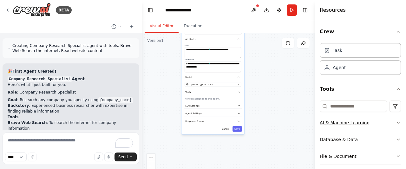
scroll to position [55, 0]
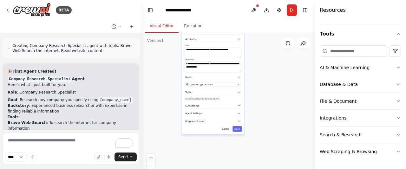
click at [348, 121] on button "Integrations" at bounding box center [360, 118] width 81 height 17
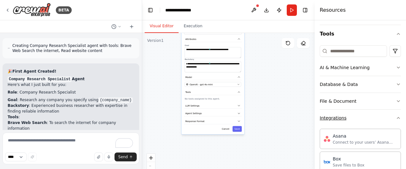
click at [348, 121] on button "Integrations" at bounding box center [360, 118] width 81 height 17
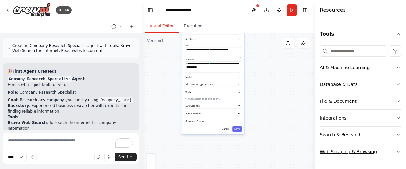
click at [362, 154] on button "Web Scraping & Browsing" at bounding box center [360, 151] width 81 height 17
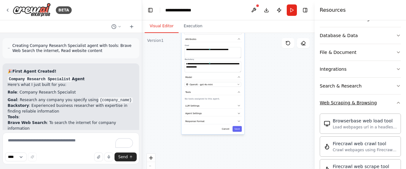
scroll to position [0, 0]
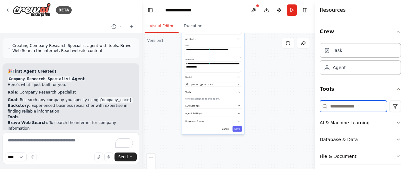
click at [353, 106] on input at bounding box center [353, 106] width 67 height 11
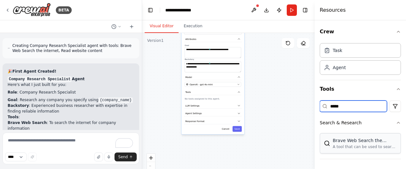
type input "*****"
click at [368, 139] on div "Brave Web Search the internet" at bounding box center [365, 140] width 64 height 6
drag, startPoint x: 367, startPoint y: 155, endPoint x: 362, endPoint y: 142, distance: 13.8
click at [362, 142] on div "Brave Web Search the internet A tool that can be used to search the internet wi…" at bounding box center [360, 145] width 81 height 28
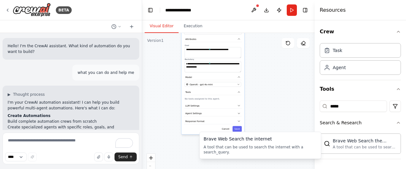
scroll to position [1084, 0]
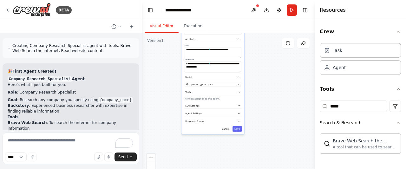
click at [203, 99] on p "No tools assigned to this agent." at bounding box center [213, 98] width 56 height 3
click at [204, 103] on button "LLM Settings" at bounding box center [213, 106] width 58 height 6
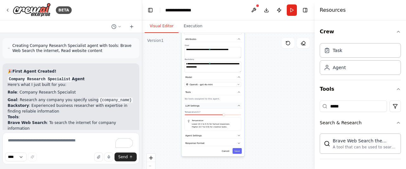
click at [204, 103] on button "LLM Settings" at bounding box center [213, 106] width 58 height 6
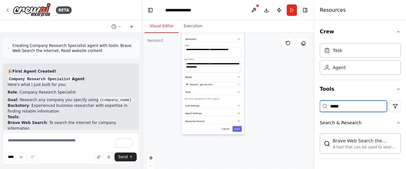
drag, startPoint x: 373, startPoint y: 107, endPoint x: 307, endPoint y: 107, distance: 67.0
click at [307, 107] on div "BETA Hello! I'm the CrewAI assistant. What kind of automation do you want to bu…" at bounding box center [203, 84] width 406 height 169
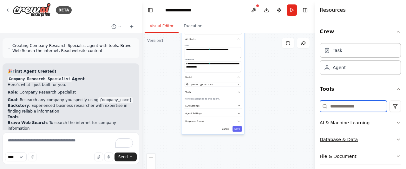
scroll to position [55, 0]
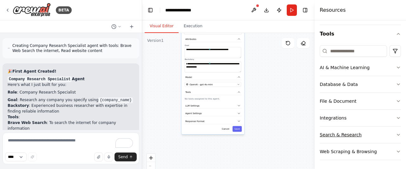
click at [362, 136] on button "Search & Research" at bounding box center [360, 135] width 81 height 17
click at [361, 149] on div "Web Scraping & Browsing" at bounding box center [348, 152] width 57 height 6
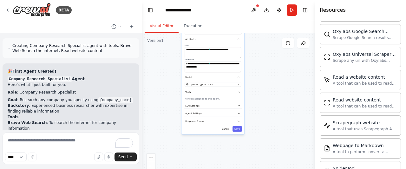
scroll to position [354, 0]
click at [356, 74] on div "Read a website content" at bounding box center [365, 76] width 64 height 6
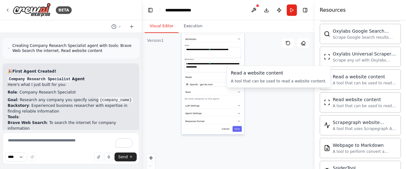
click at [283, 76] on div "Read a website content" at bounding box center [279, 73] width 96 height 6
click at [239, 76] on div "Read a website content A tool that can be used to read a website content." at bounding box center [279, 77] width 96 height 14
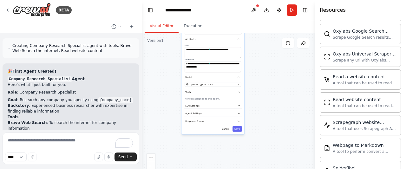
drag, startPoint x: 276, startPoint y: 78, endPoint x: 276, endPoint y: 97, distance: 19.4
click at [276, 97] on div "**********" at bounding box center [228, 112] width 173 height 159
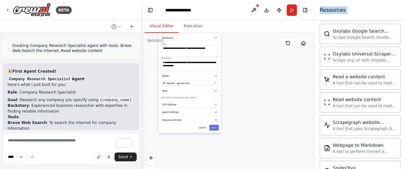
drag, startPoint x: 252, startPoint y: 91, endPoint x: 229, endPoint y: 90, distance: 22.9
click at [229, 90] on div "**********" at bounding box center [228, 112] width 173 height 159
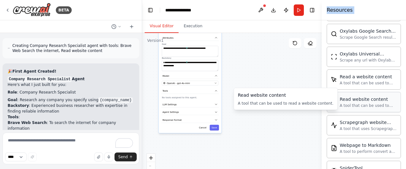
drag, startPoint x: 316, startPoint y: 101, endPoint x: 361, endPoint y: 100, distance: 45.4
click at [361, 100] on div "Resources Crew Task Agent Tools AI & Machine Learning Database & Data File & Do…" at bounding box center [364, 84] width 84 height 169
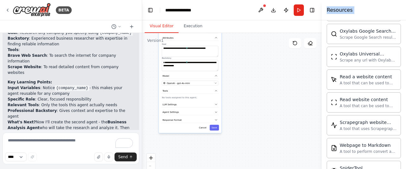
scroll to position [1159, 0]
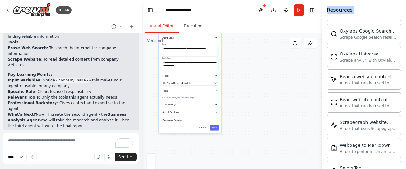
click at [154, 71] on div "**********" at bounding box center [232, 112] width 180 height 159
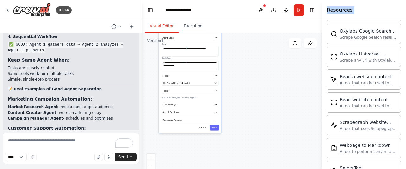
scroll to position [1742, 0]
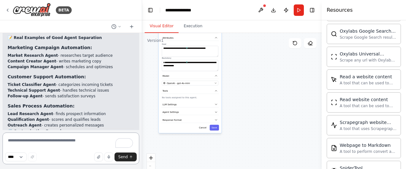
click at [76, 142] on textarea "To enrich screen reader interactions, please activate Accessibility in Grammarl…" at bounding box center [71, 149] width 137 height 32
type textarea "**********"
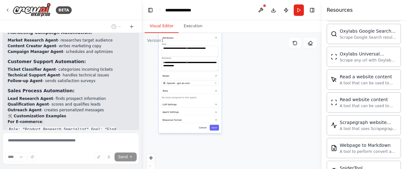
scroll to position [1785, 0]
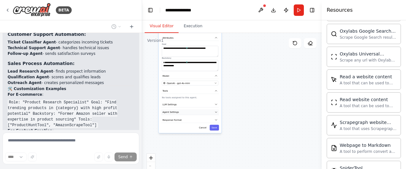
click at [187, 110] on button "Agent Settings" at bounding box center [190, 112] width 58 height 6
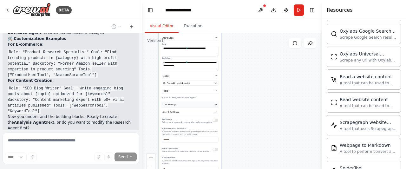
click at [211, 104] on button "LLM Settings" at bounding box center [190, 105] width 58 height 6
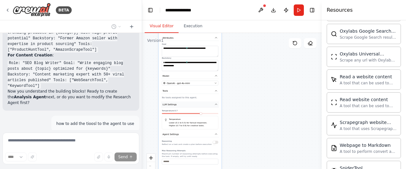
scroll to position [1866, 0]
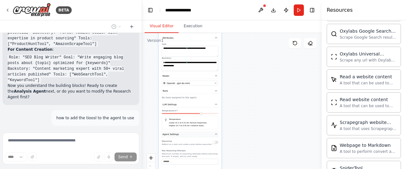
click at [209, 134] on button "Agent Settings" at bounding box center [190, 134] width 58 height 6
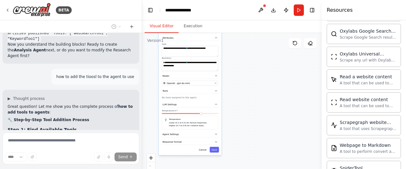
click at [204, 140] on button "Response Format" at bounding box center [190, 142] width 58 height 6
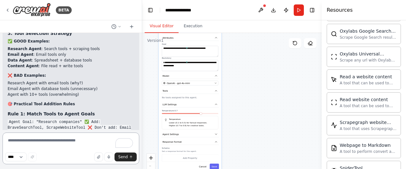
scroll to position [2381, 0]
